Goal: Check status: Check status

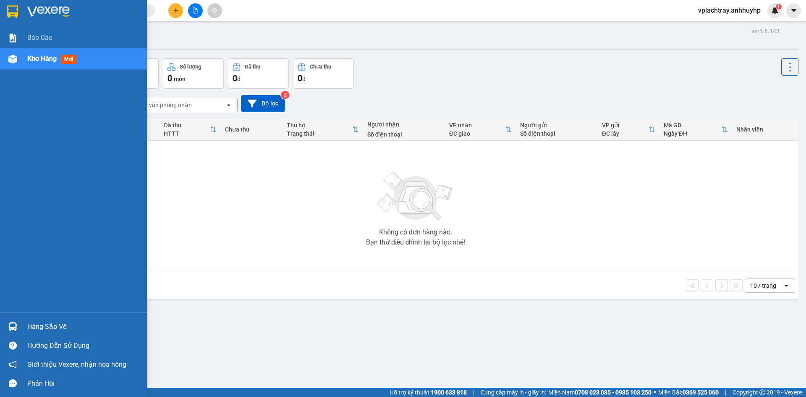
click at [69, 326] on div "Hàng sắp về" at bounding box center [83, 326] width 113 height 13
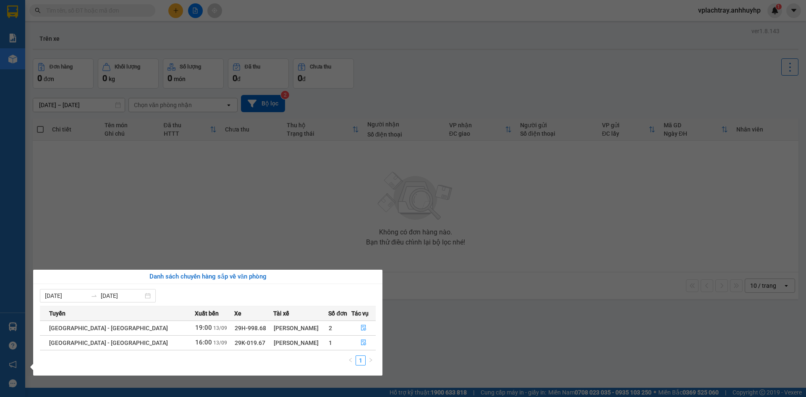
click at [108, 13] on section "Kết quả tìm kiếm ( 0 ) Bộ lọc No Data vplachtray.anhhuyhp 1 Báo cáo Kho hàng mớ…" at bounding box center [403, 198] width 806 height 397
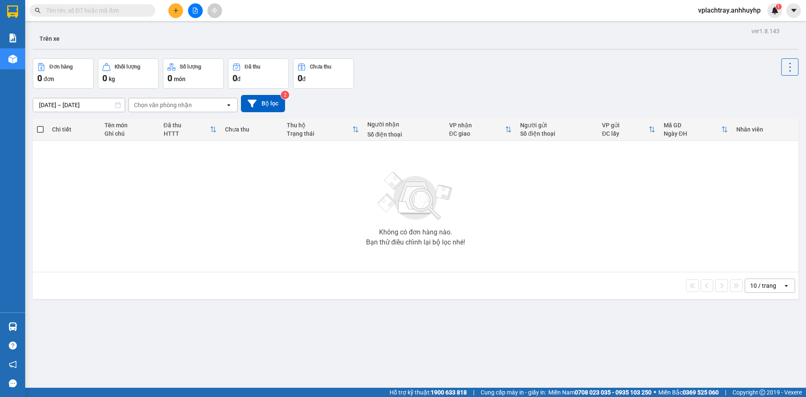
click at [110, 11] on input "text" at bounding box center [95, 10] width 99 height 9
paste input "0904389388"
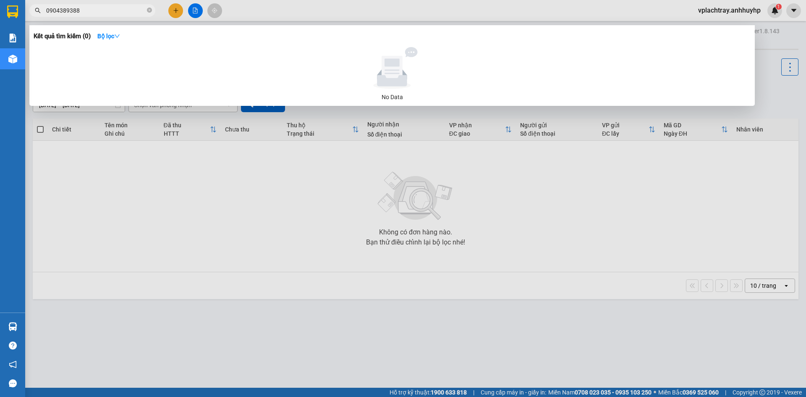
type input "0904389388"
click at [621, 16] on div at bounding box center [403, 198] width 806 height 397
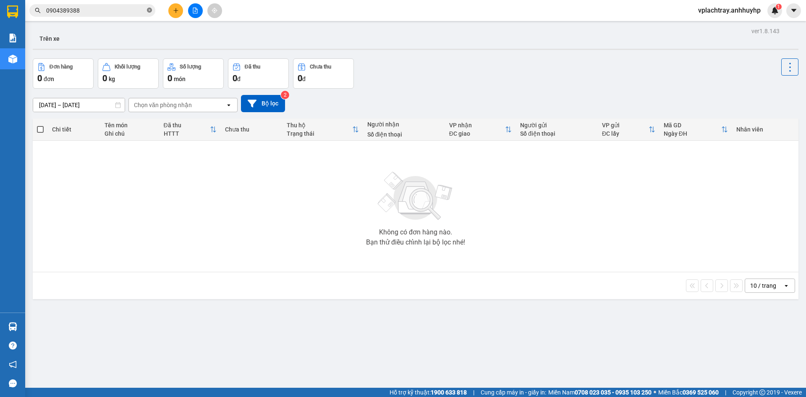
click at [149, 9] on icon "close-circle" at bounding box center [149, 10] width 5 height 5
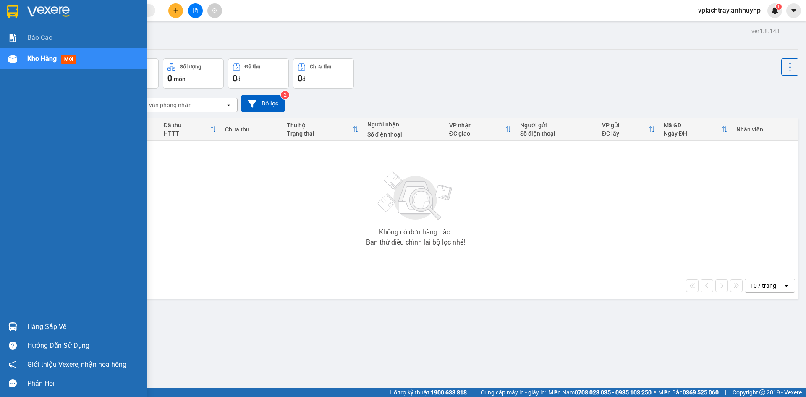
click at [57, 331] on div "Hàng sắp về" at bounding box center [83, 326] width 113 height 13
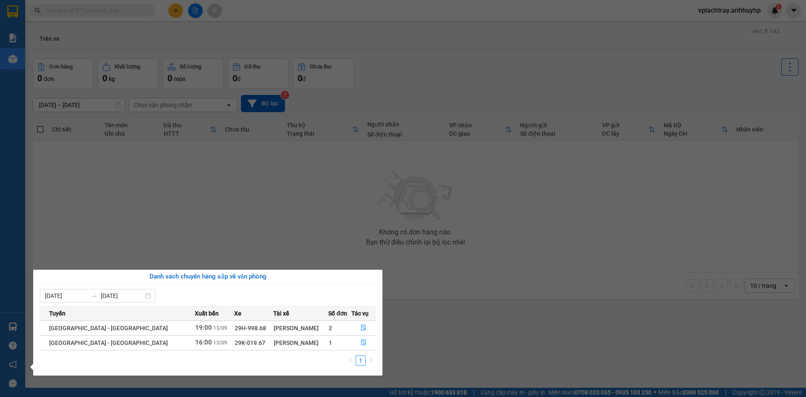
click at [328, 341] on td "1" at bounding box center [339, 342] width 23 height 15
click at [362, 342] on icon "file-done" at bounding box center [364, 342] width 6 height 6
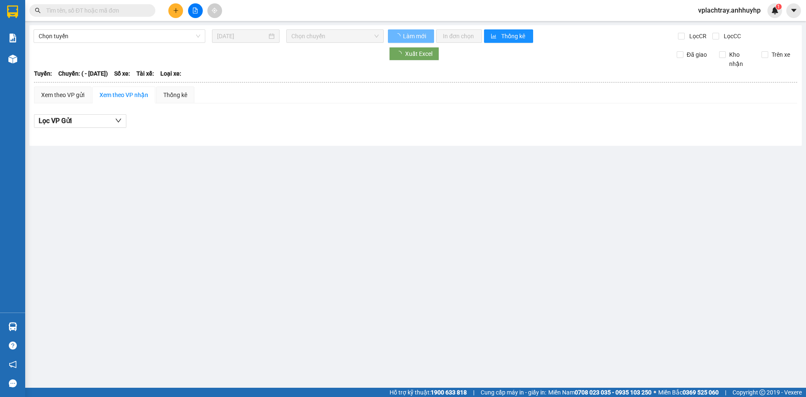
type input "[DATE]"
